Goal: Task Accomplishment & Management: Manage account settings

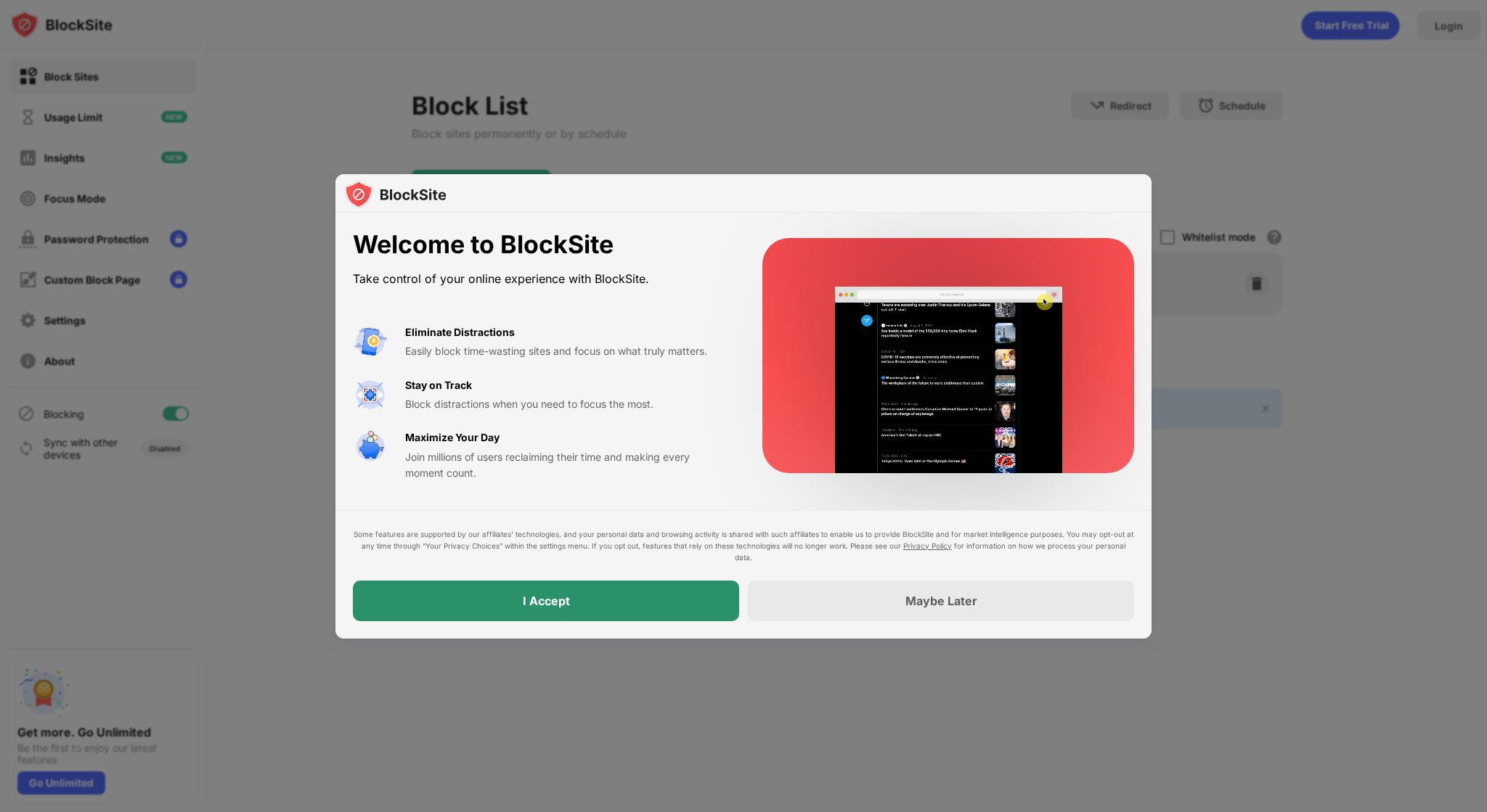
click at [554, 600] on div "I Accept" at bounding box center [546, 601] width 47 height 15
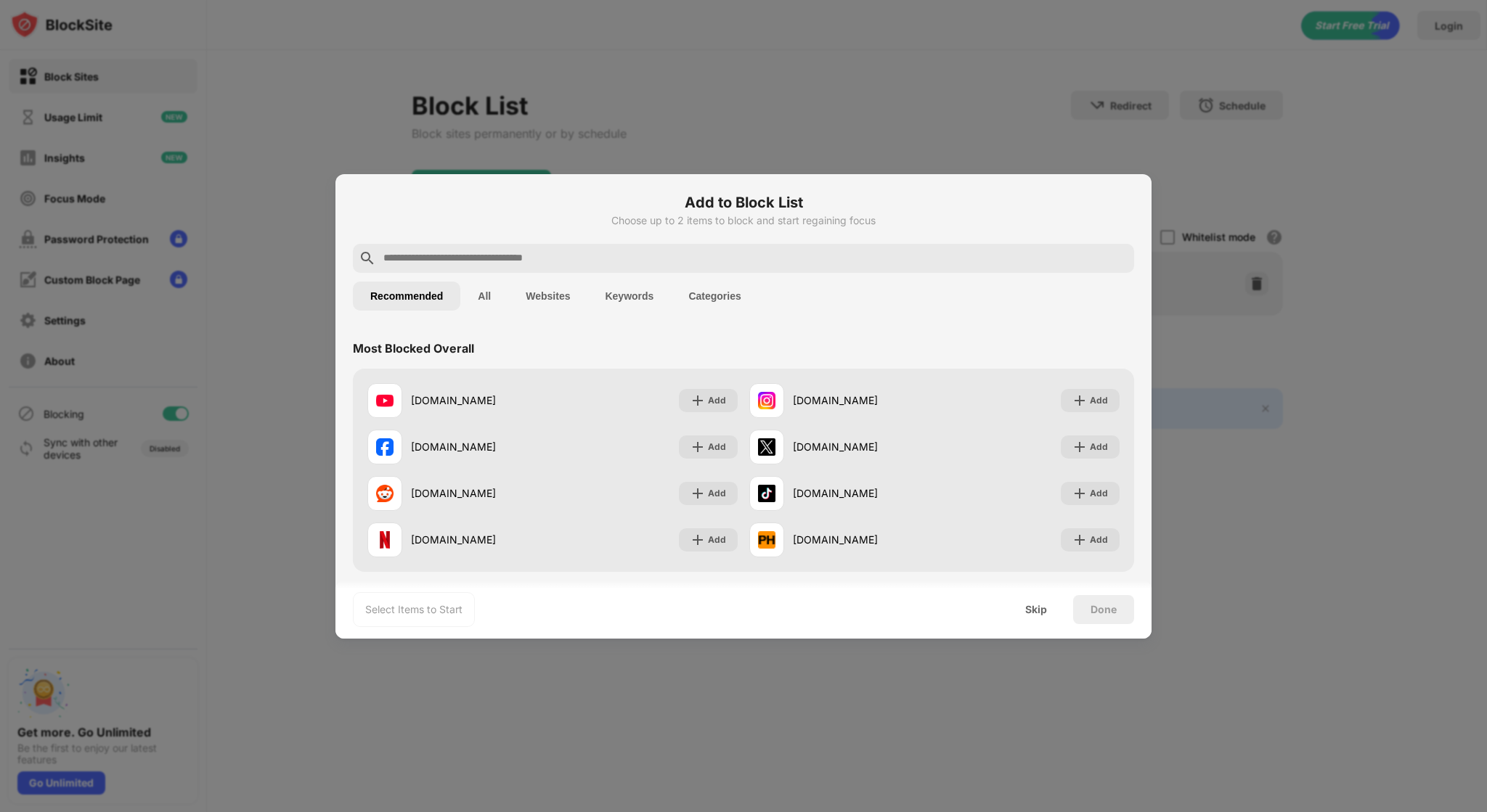
click at [546, 259] on input "text" at bounding box center [755, 258] width 746 height 18
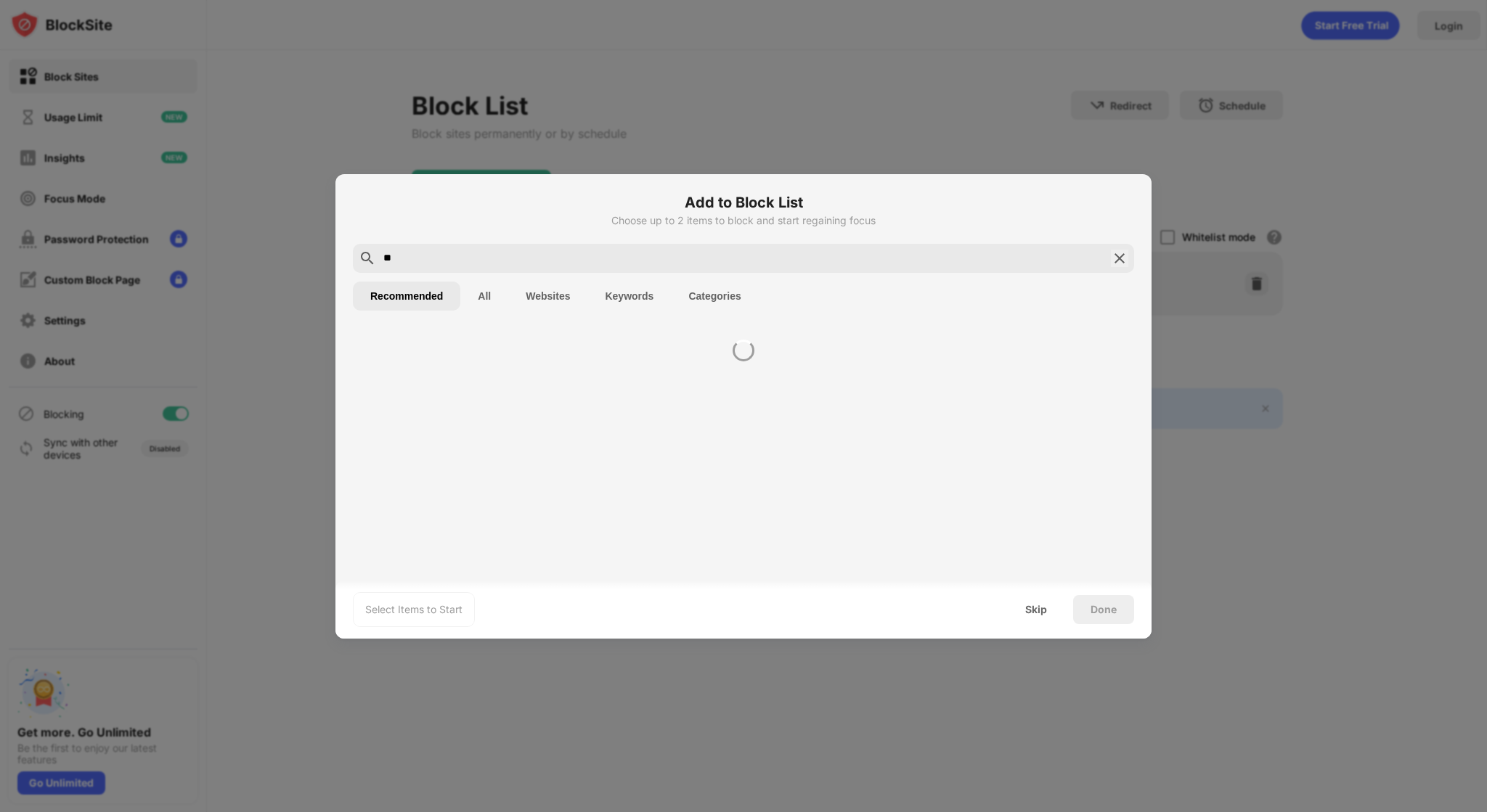
type input "*"
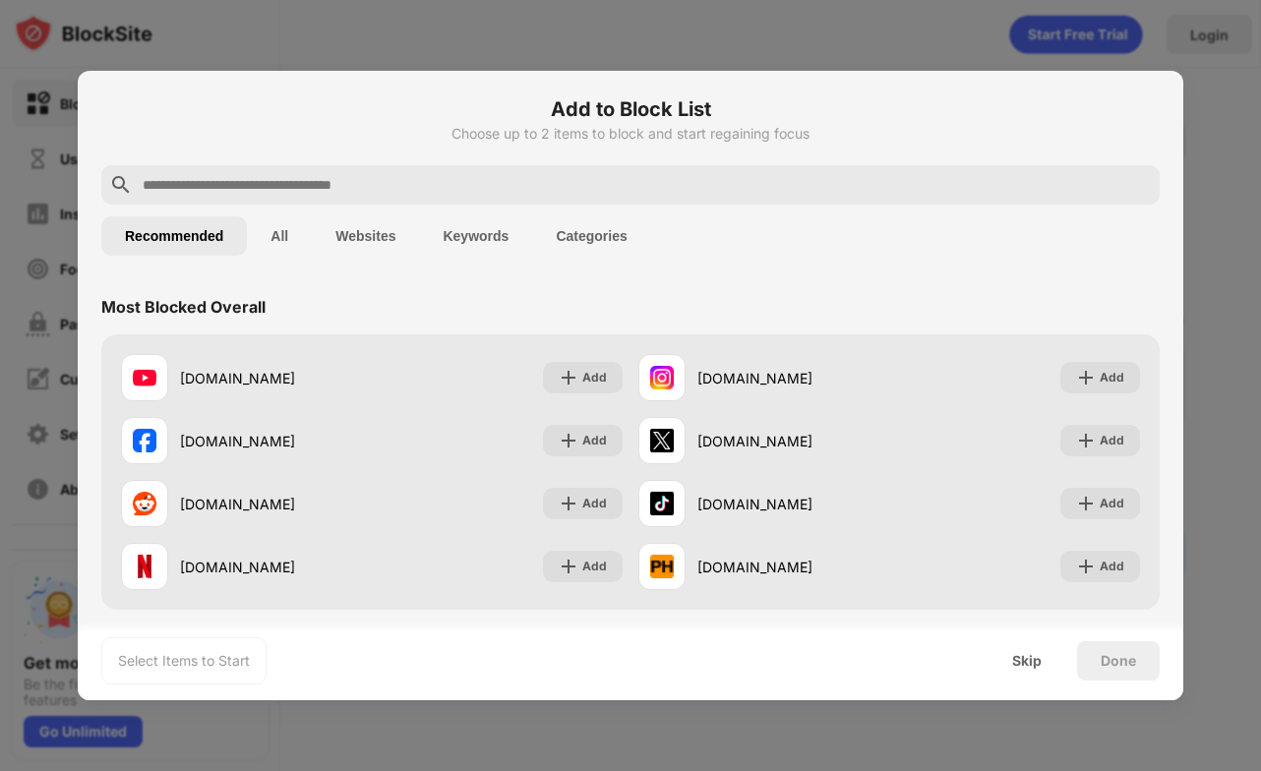
click at [349, 186] on input "text" at bounding box center [646, 185] width 1011 height 24
paste input "**********"
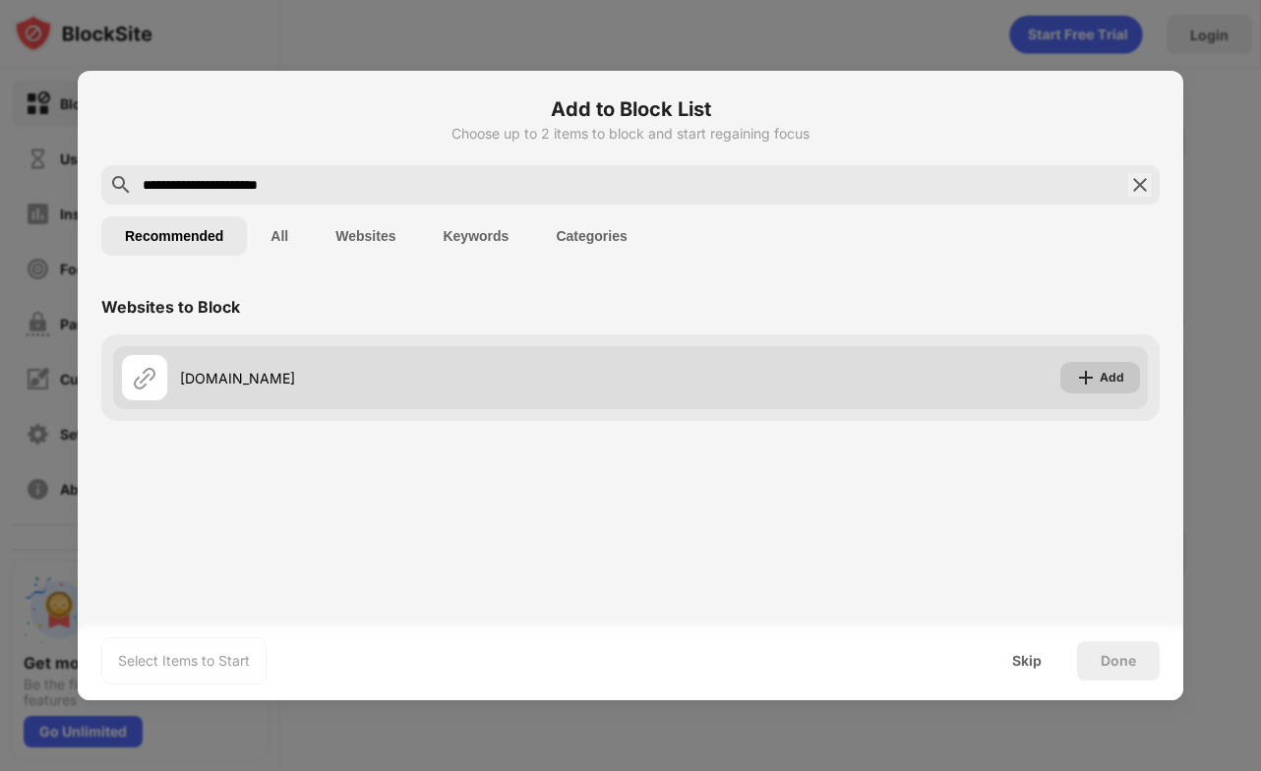
type input "**********"
click at [1100, 377] on div "Add" at bounding box center [1111, 378] width 25 height 20
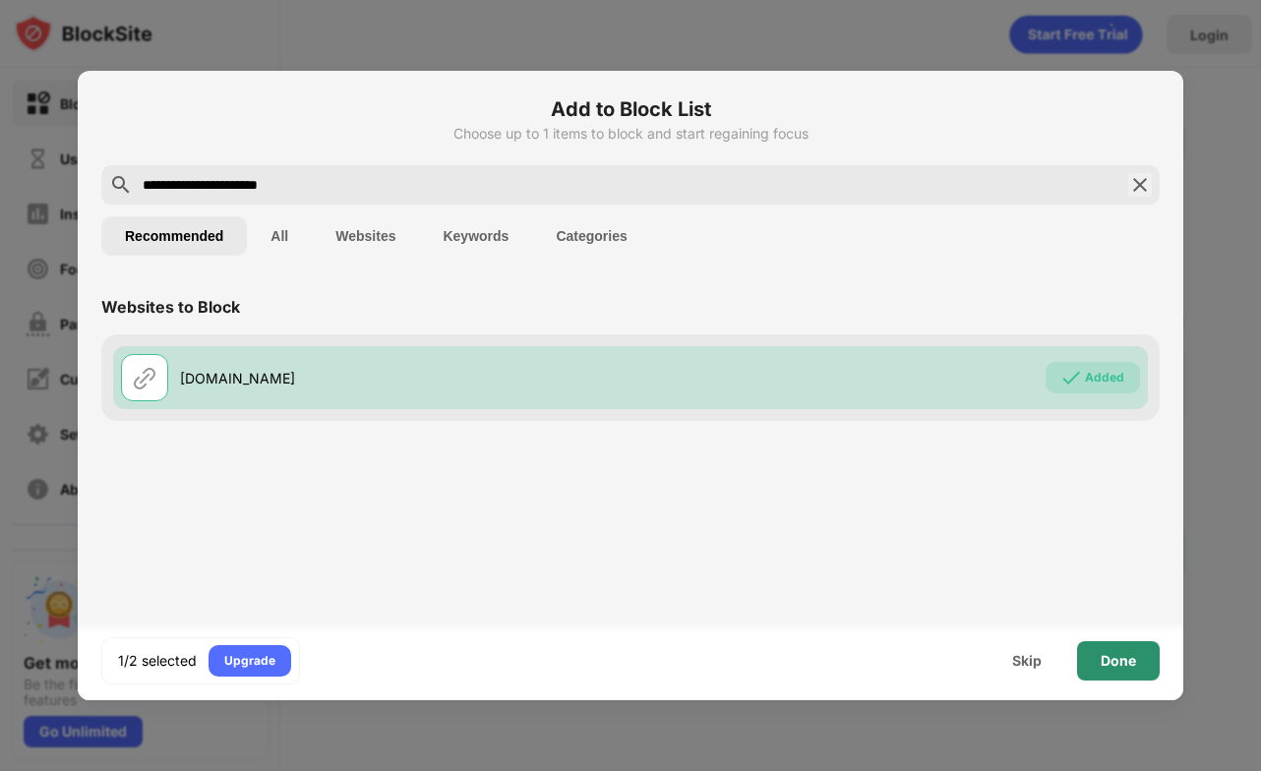
click at [1107, 668] on div "Done" at bounding box center [1117, 661] width 35 height 16
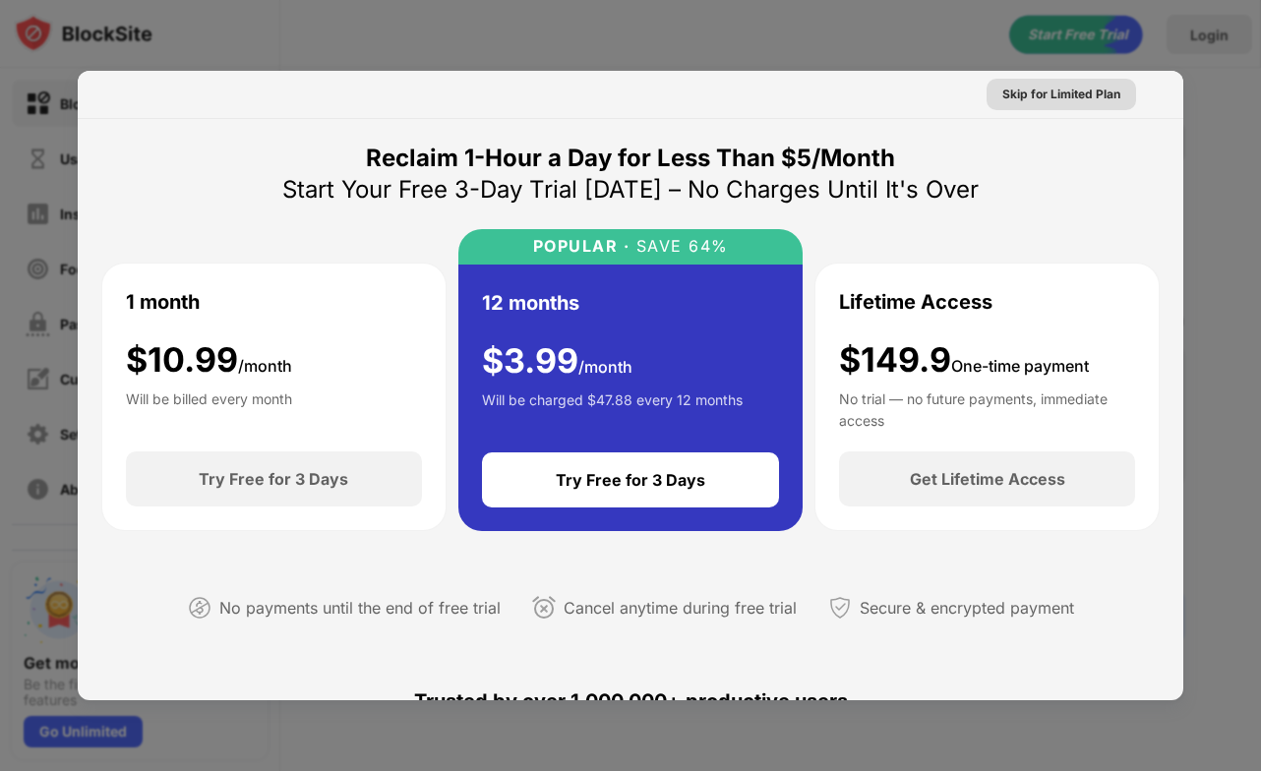
click at [1071, 94] on div "Skip for Limited Plan" at bounding box center [1061, 95] width 118 height 20
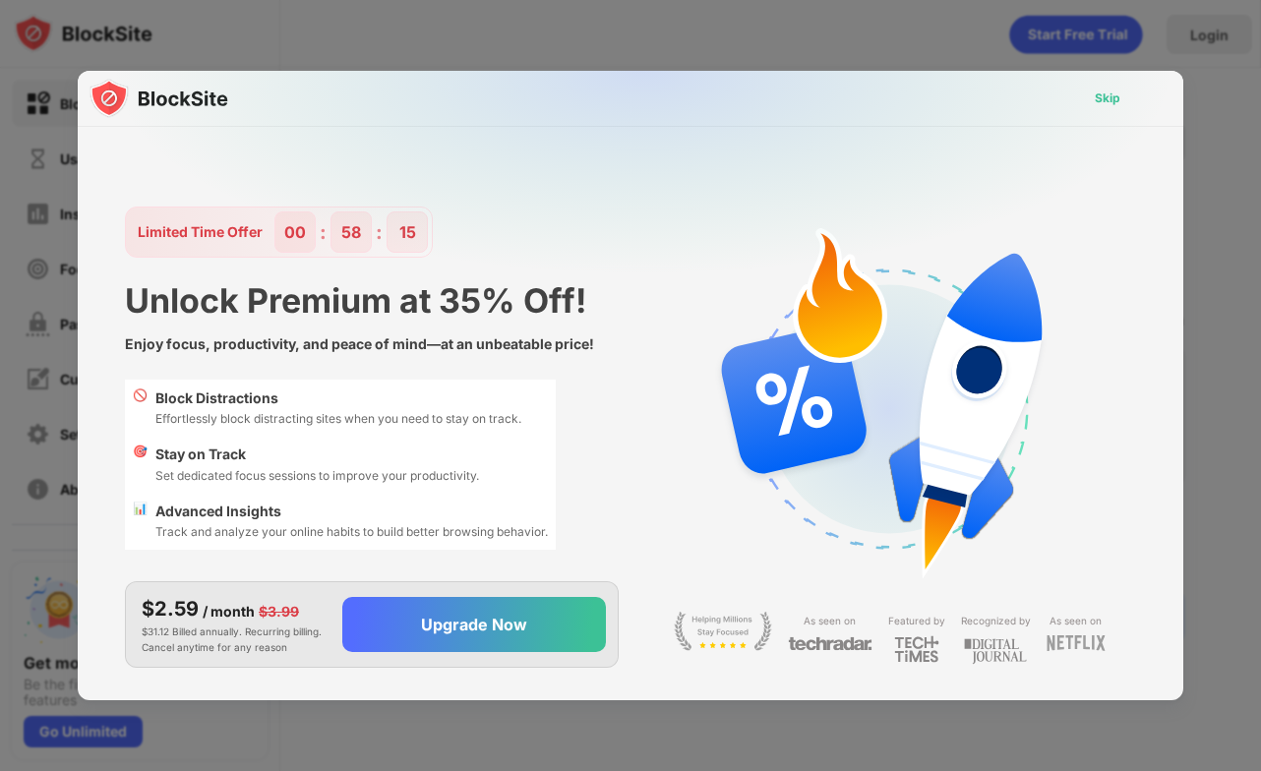
click at [1115, 93] on div "Skip" at bounding box center [1107, 99] width 26 height 20
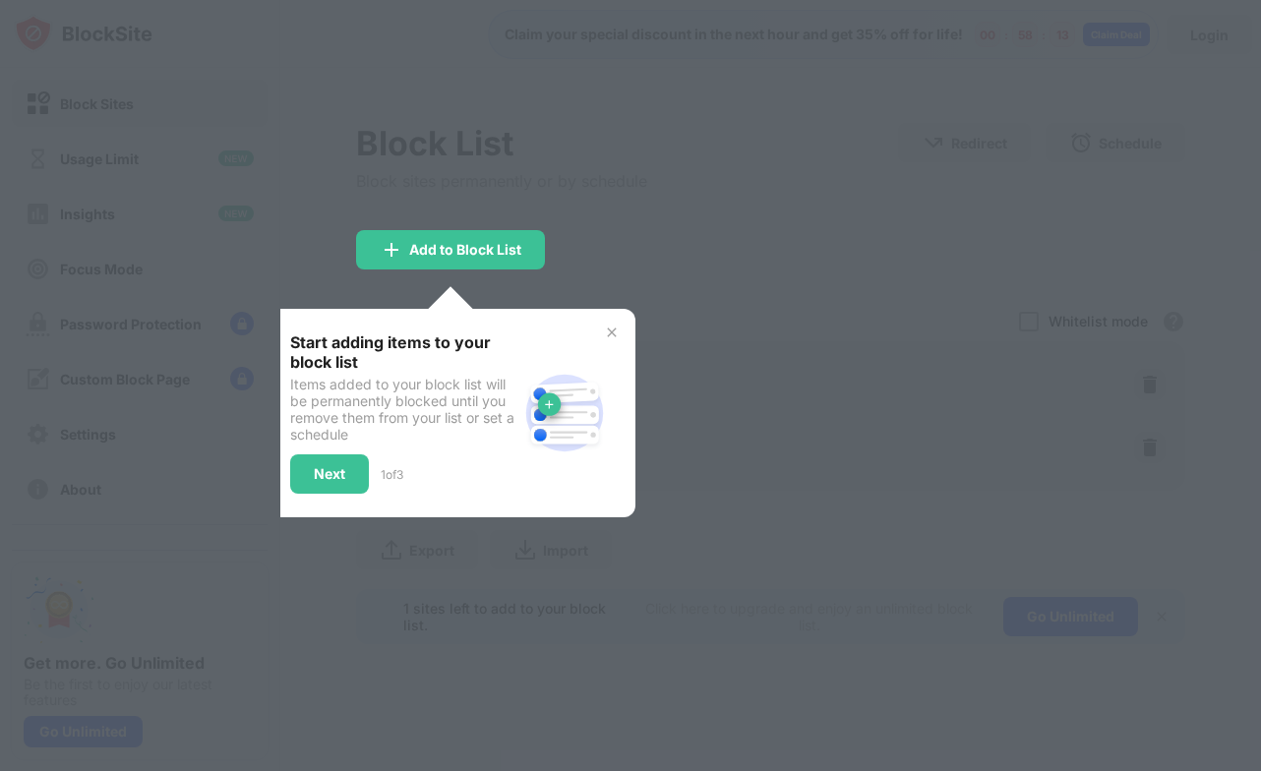
click at [613, 333] on img at bounding box center [612, 333] width 16 height 16
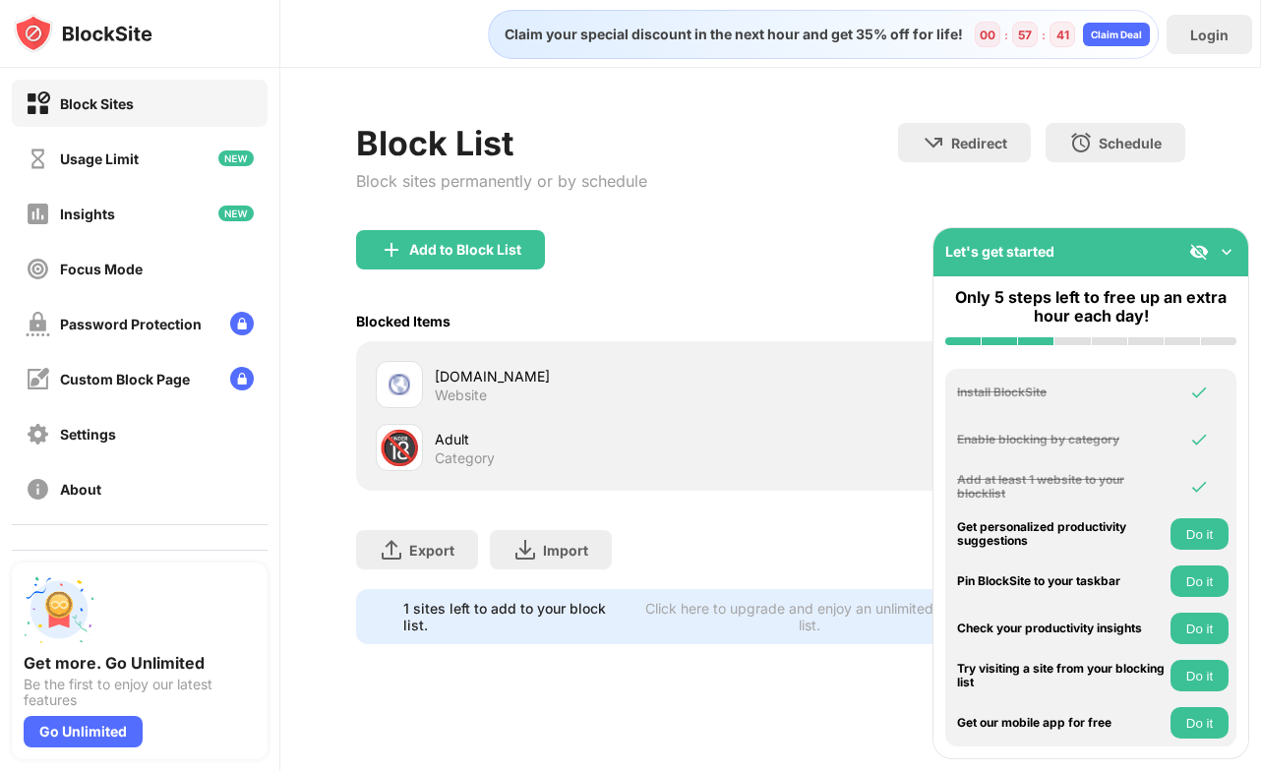
click at [899, 29] on div "Claim your special discount in the next hour and get 35% off for life!" at bounding box center [728, 35] width 470 height 18
